Goal: Entertainment & Leisure: Consume media (video, audio)

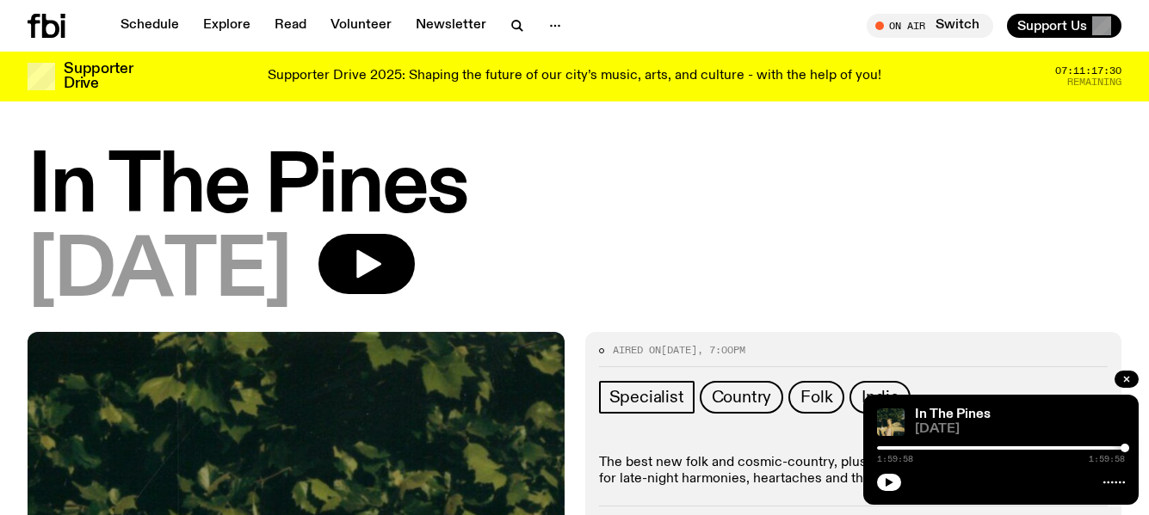
scroll to position [429, 0]
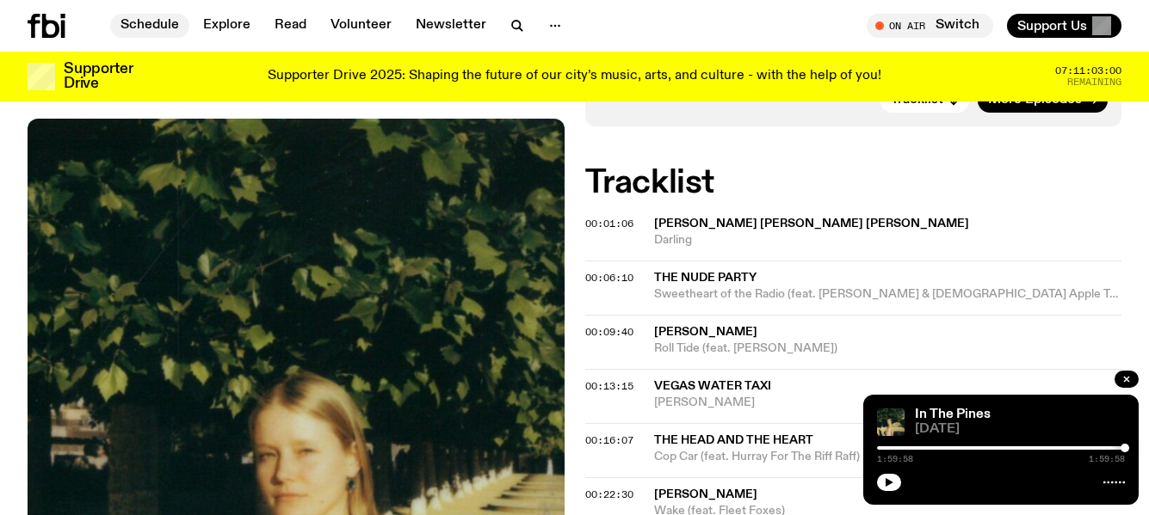
click at [159, 28] on link "Schedule" at bounding box center [149, 26] width 79 height 24
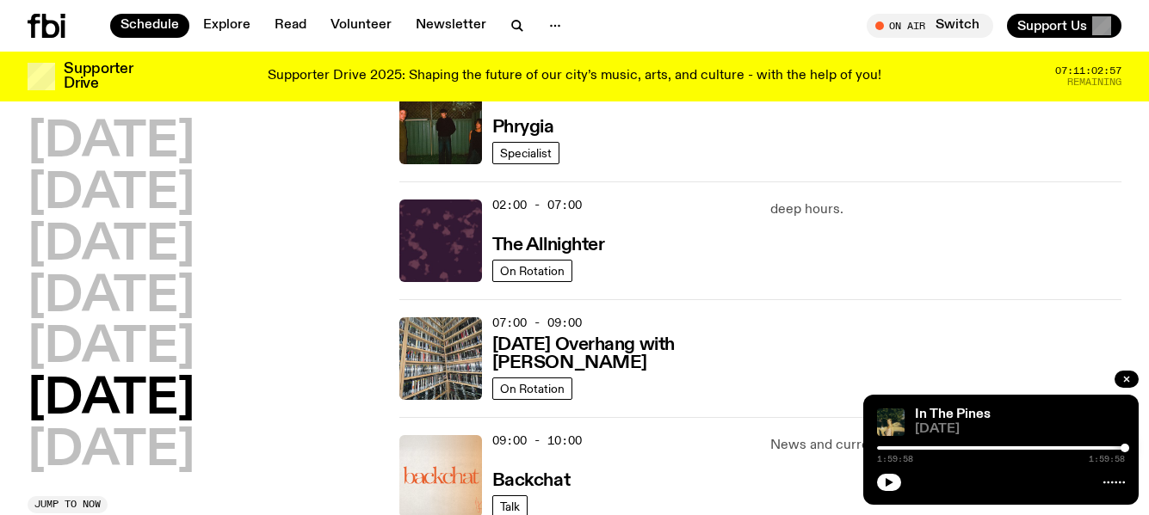
scroll to position [172, 0]
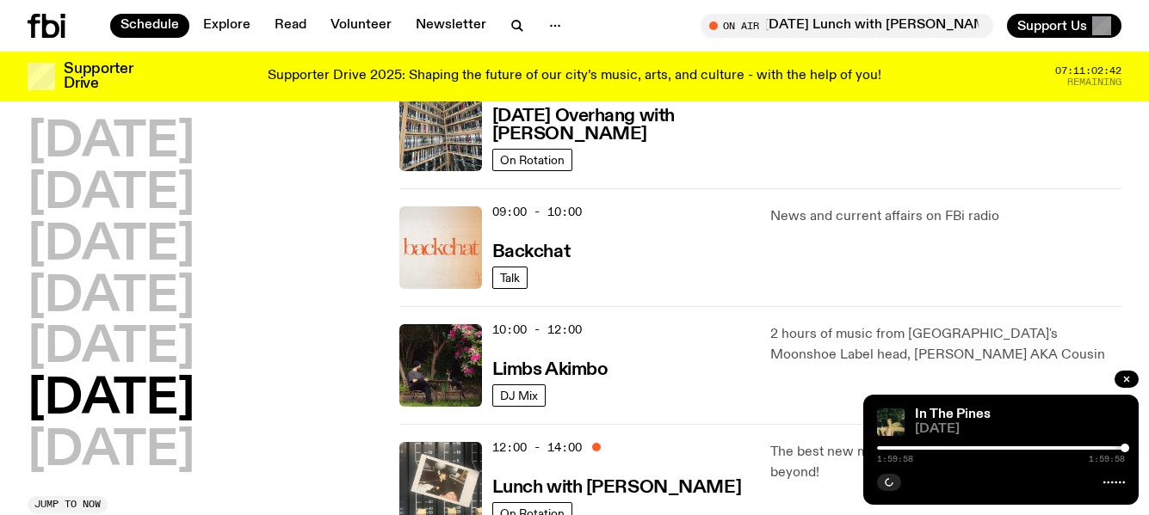
scroll to position [345, 0]
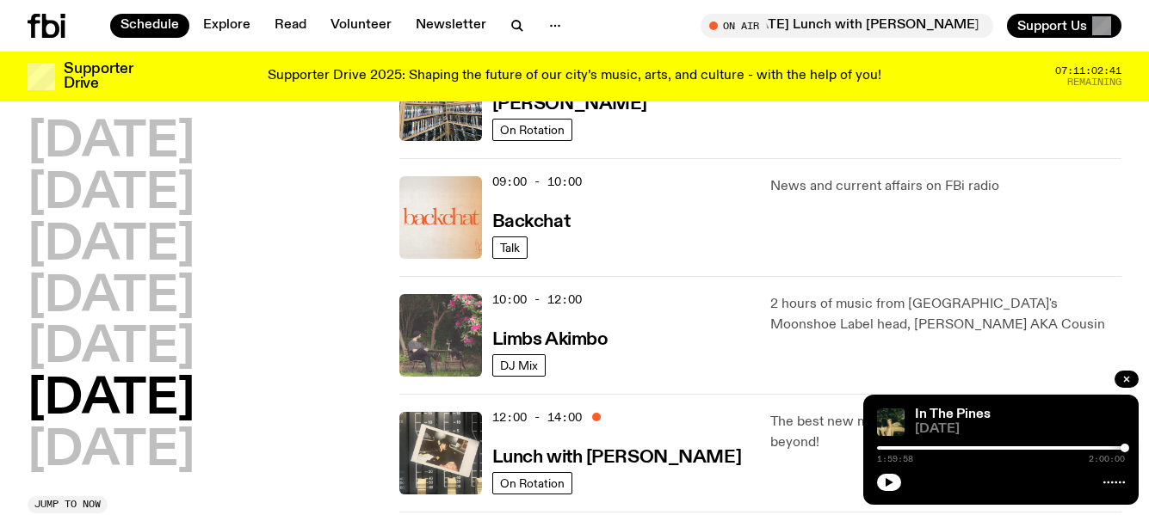
click at [442, 331] on img at bounding box center [440, 335] width 83 height 83
click at [436, 327] on img at bounding box center [440, 335] width 83 height 83
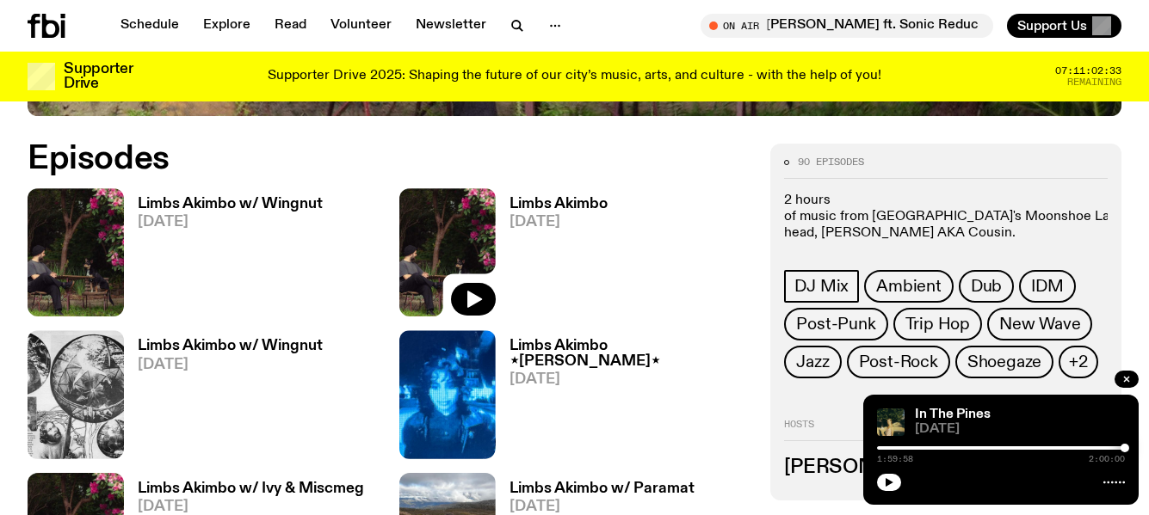
scroll to position [774, 0]
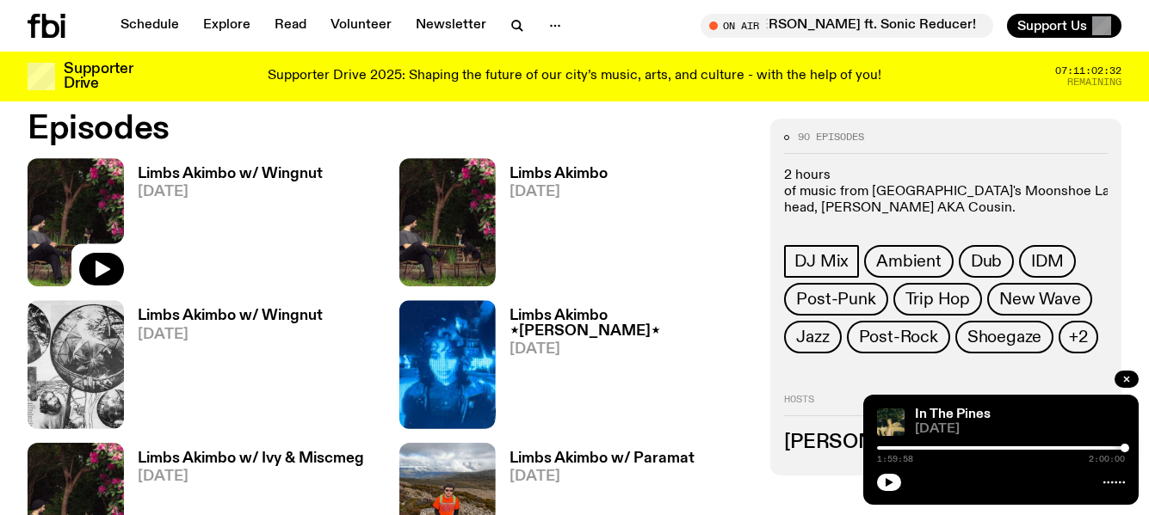
click at [71, 195] on img at bounding box center [76, 222] width 96 height 128
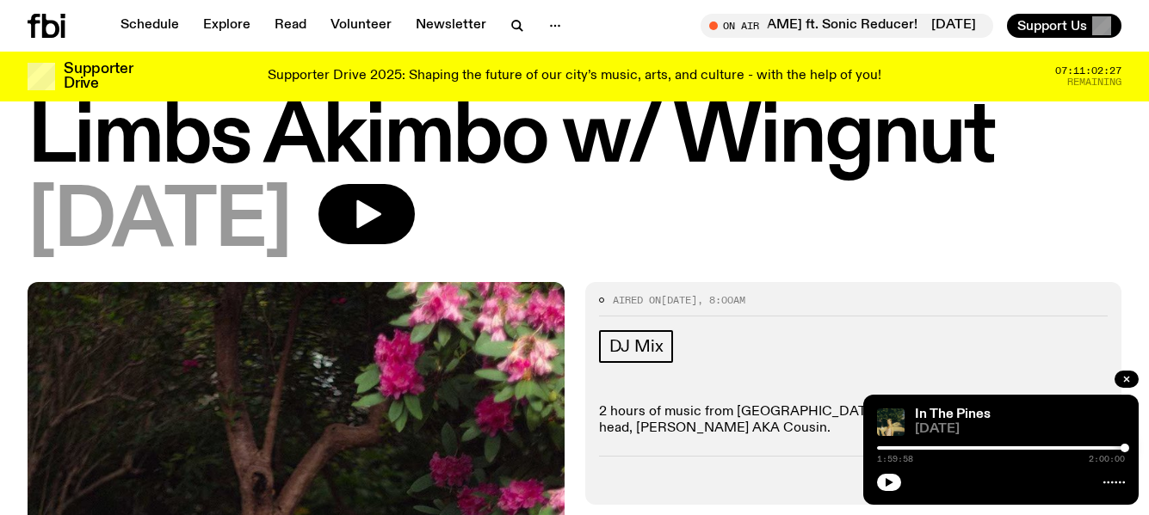
scroll to position [86, 0]
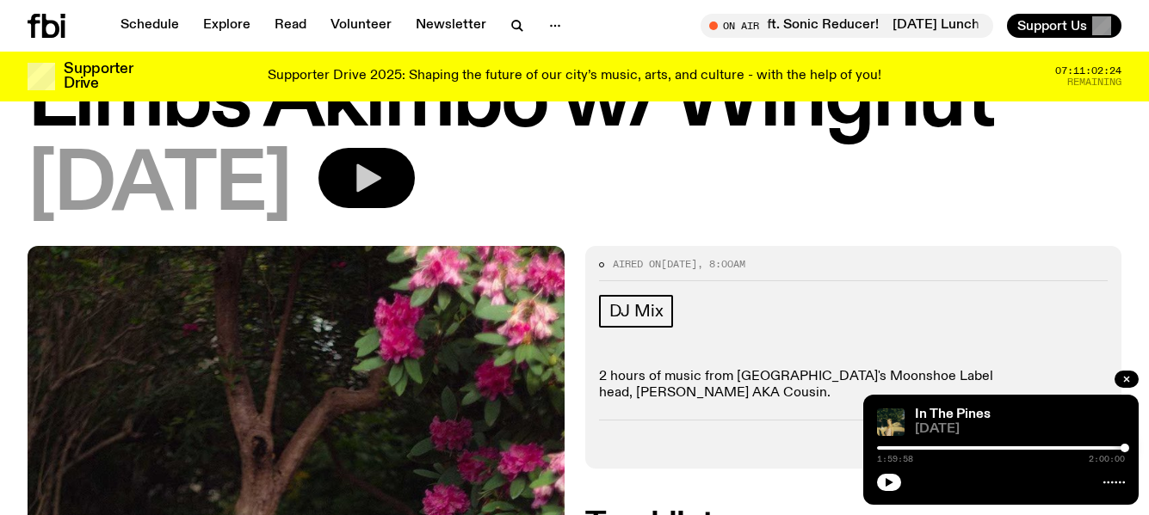
click at [381, 172] on icon "button" at bounding box center [368, 178] width 25 height 28
